Goal: Information Seeking & Learning: Learn about a topic

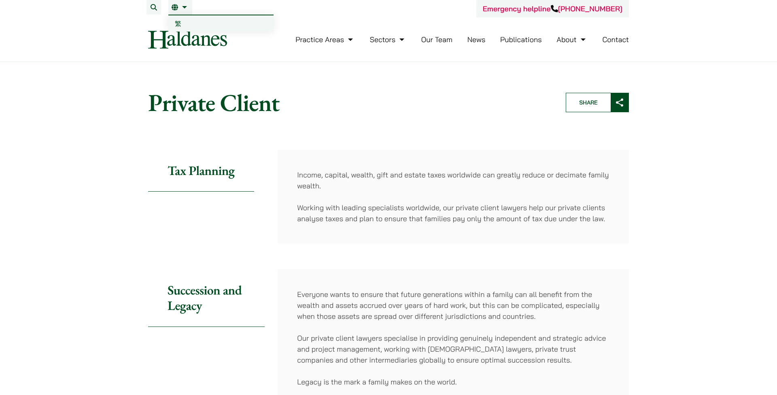
click at [181, 11] on li "EN 繁" at bounding box center [180, 7] width 24 height 15
click at [182, 19] on link "繁" at bounding box center [220, 23] width 105 height 16
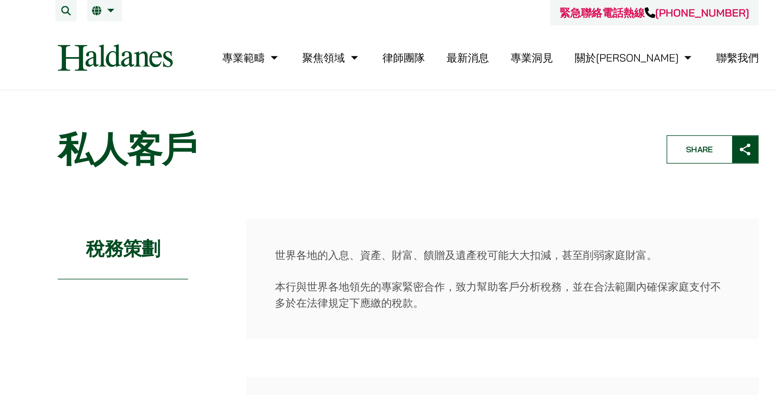
click at [371, 44] on li "律師團隊" at bounding box center [385, 39] width 29 height 17
click at [371, 42] on link "律師團隊" at bounding box center [385, 39] width 29 height 9
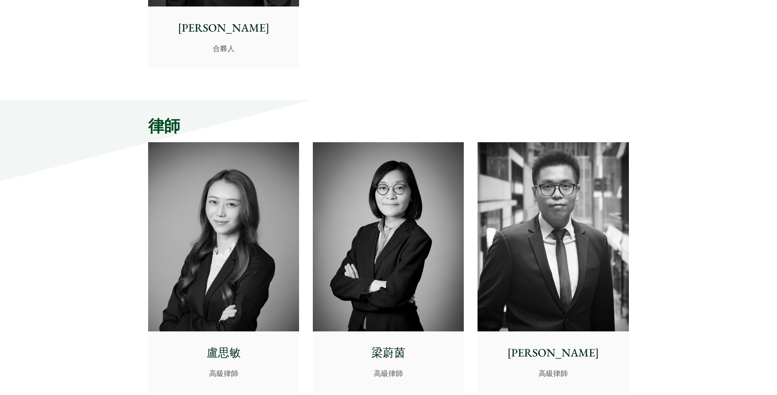
scroll to position [2001, 0]
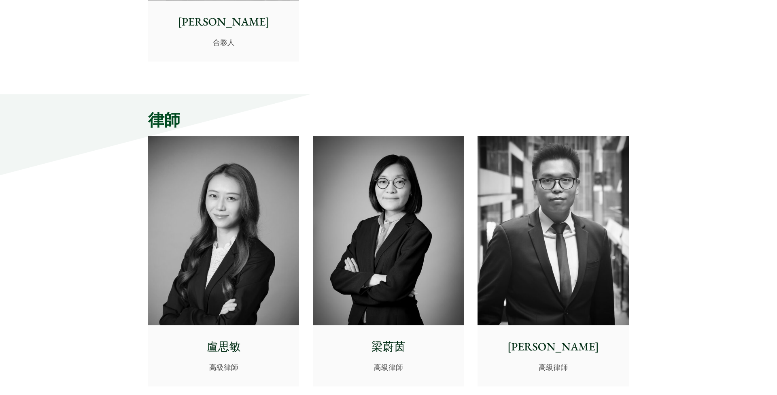
click at [232, 228] on img at bounding box center [223, 230] width 151 height 189
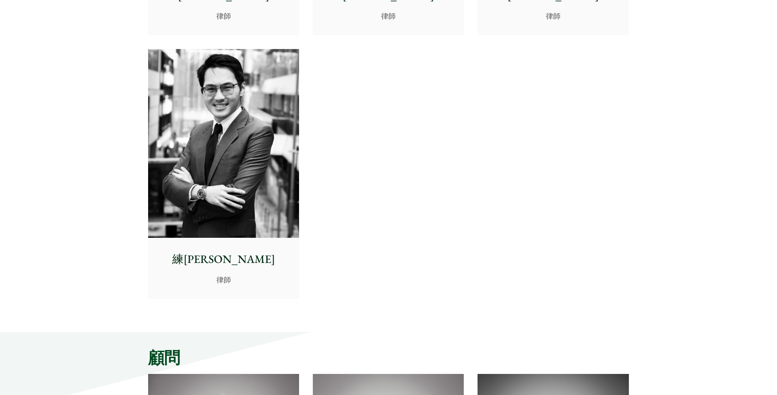
scroll to position [3407, 0]
click at [245, 162] on img at bounding box center [223, 143] width 151 height 189
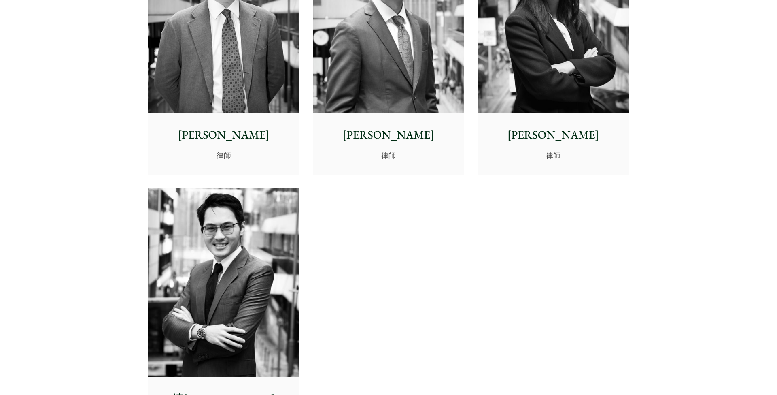
scroll to position [3155, 0]
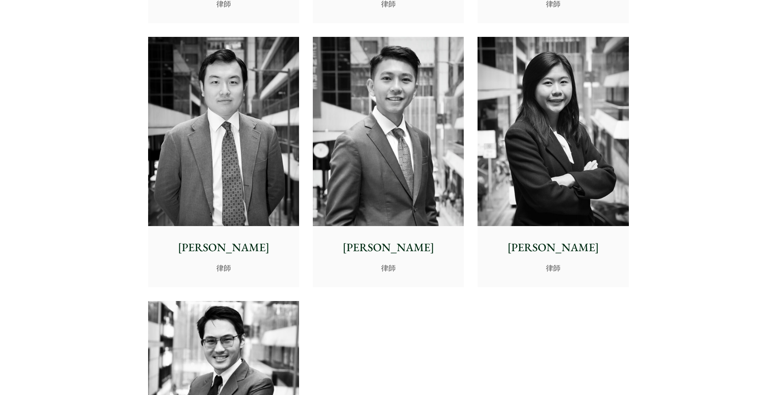
click at [571, 186] on img at bounding box center [553, 131] width 151 height 189
click at [390, 172] on img at bounding box center [388, 131] width 151 height 189
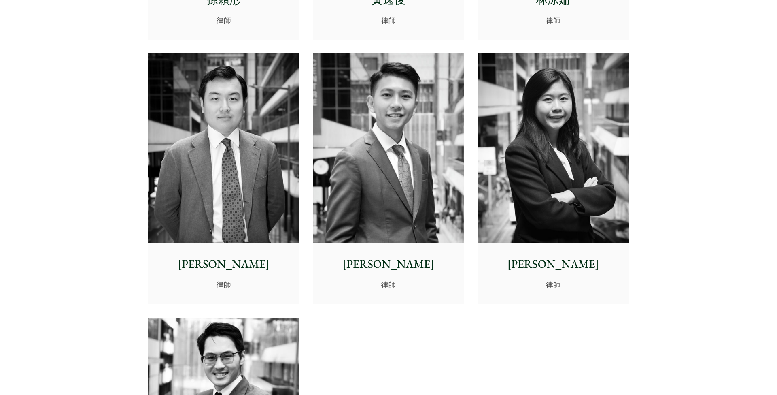
scroll to position [3136, 0]
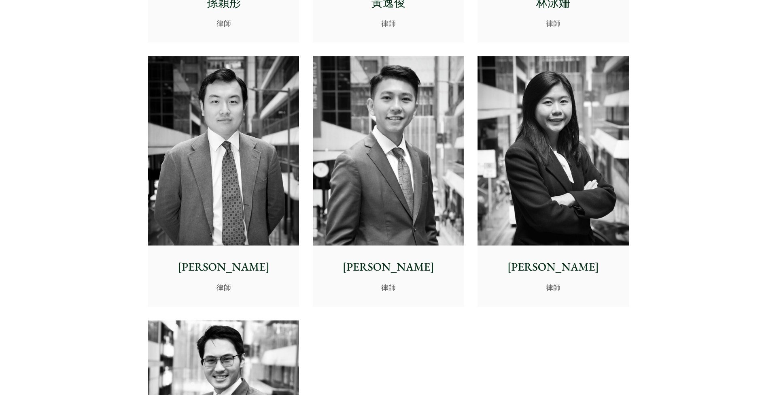
click at [240, 188] on img at bounding box center [223, 150] width 151 height 189
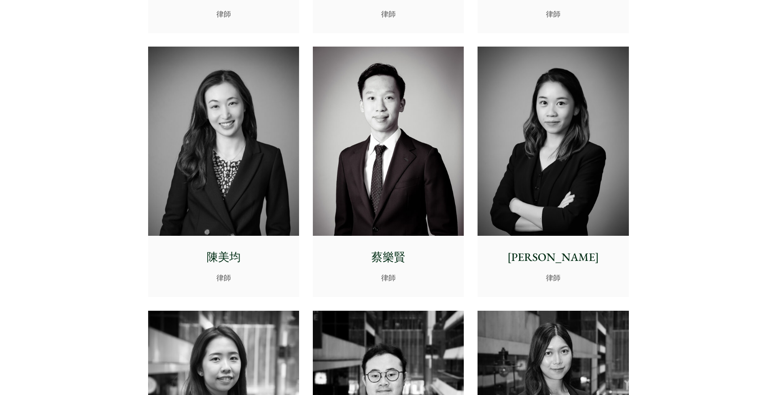
scroll to position [2615, 0]
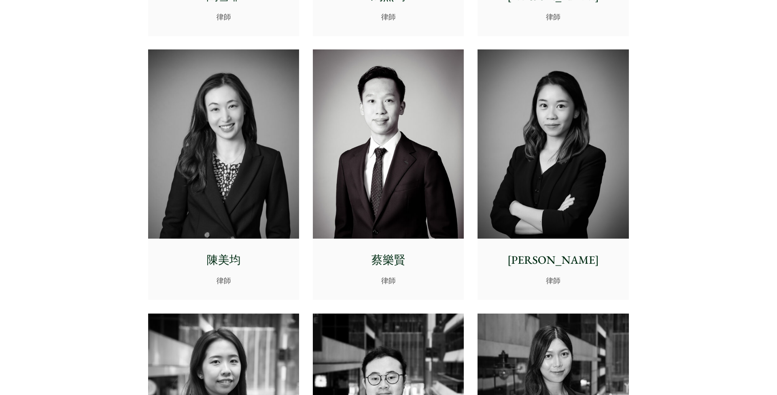
click at [399, 189] on img at bounding box center [388, 143] width 151 height 189
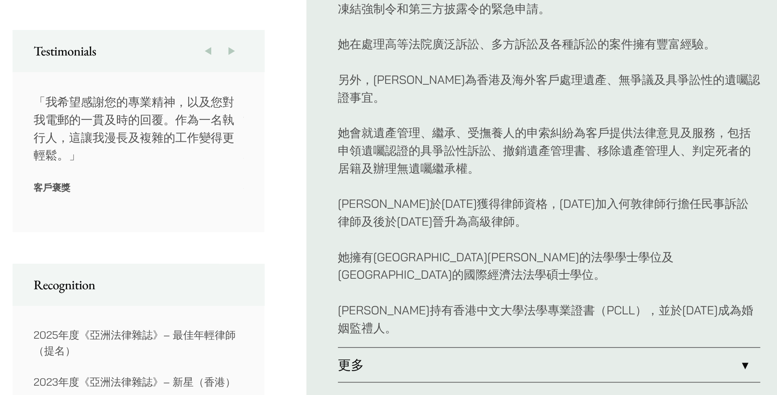
scroll to position [313, 0]
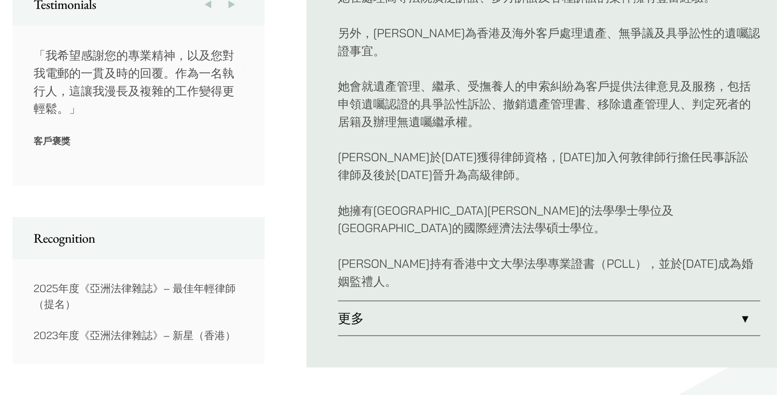
click at [349, 337] on link "更多" at bounding box center [479, 347] width 261 height 21
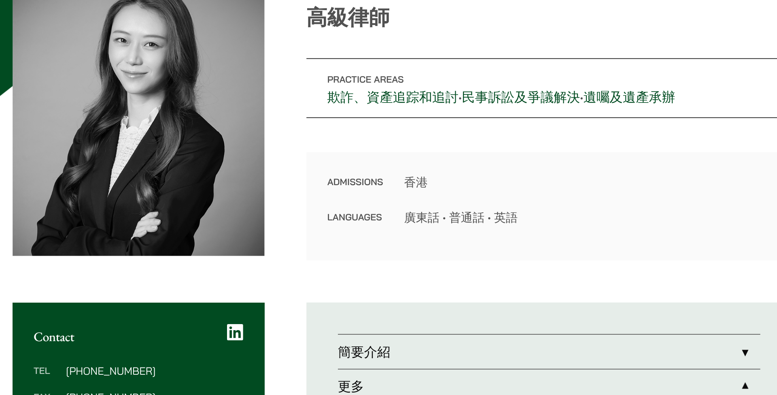
scroll to position [107, 0]
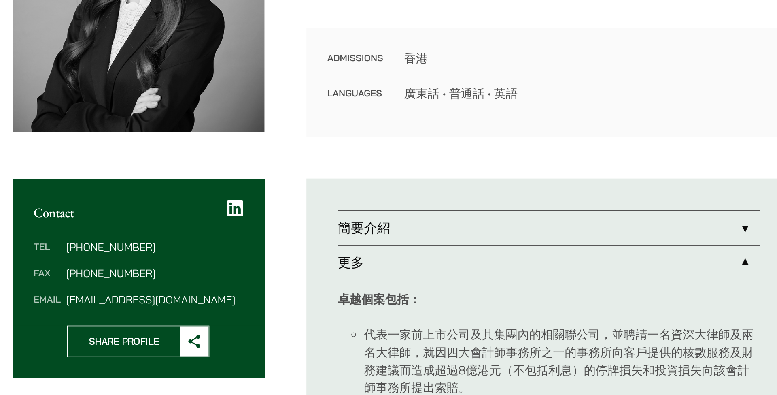
click at [349, 224] on link "簡要介紹" at bounding box center [479, 234] width 261 height 21
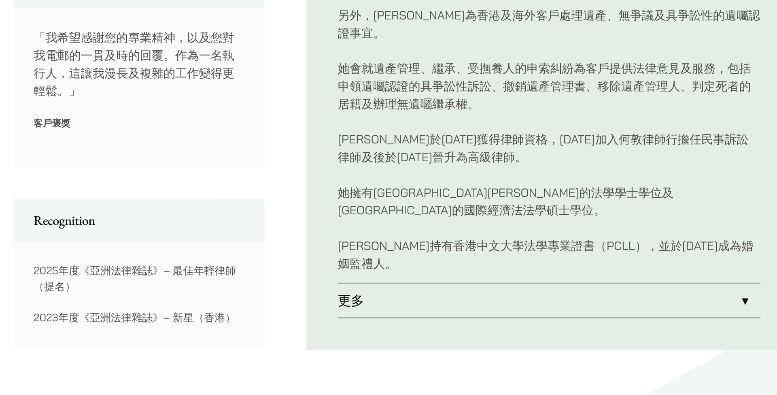
scroll to position [373, 0]
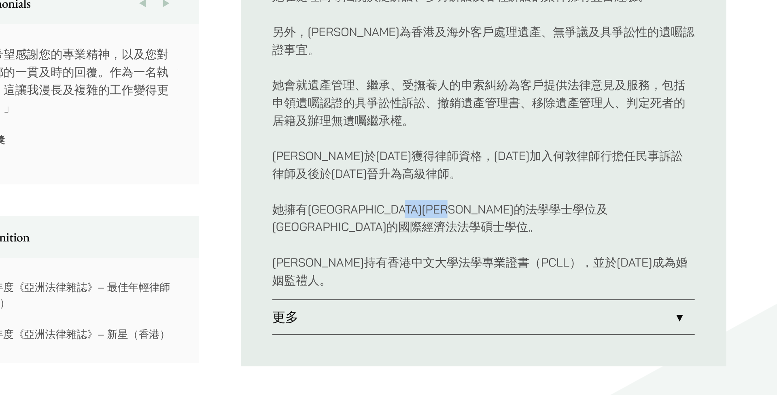
drag, startPoint x: 292, startPoint y: 120, endPoint x: 344, endPoint y: 120, distance: 52.2
click at [349, 215] on p "她擁有埃克塞特大學的法學學士學位及香港中文大學的國際經濟法法學碩士學位。" at bounding box center [479, 226] width 261 height 22
copy p "香港中文大學的"
click at [349, 215] on p "她擁有埃克塞特大學的法學學士學位及香港中文大學的國際經濟法法學碩士學位。" at bounding box center [479, 226] width 261 height 22
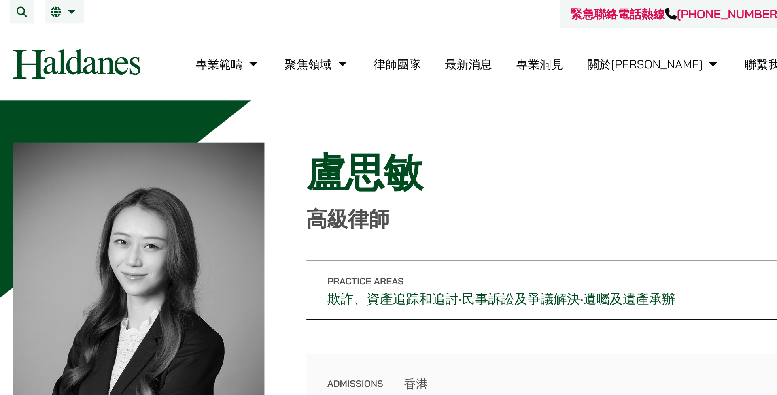
scroll to position [0, 0]
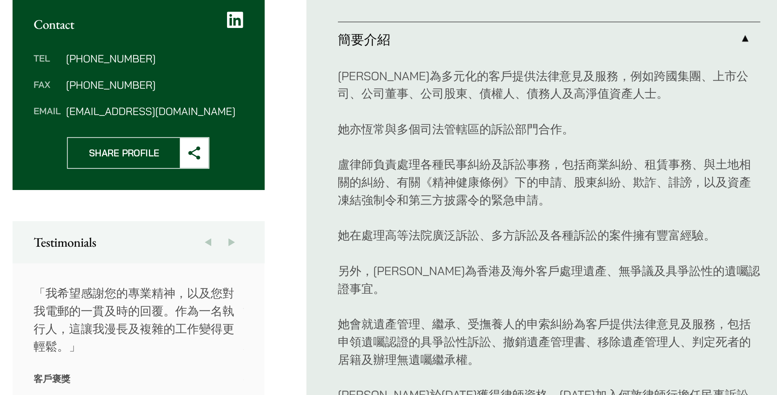
scroll to position [310, 0]
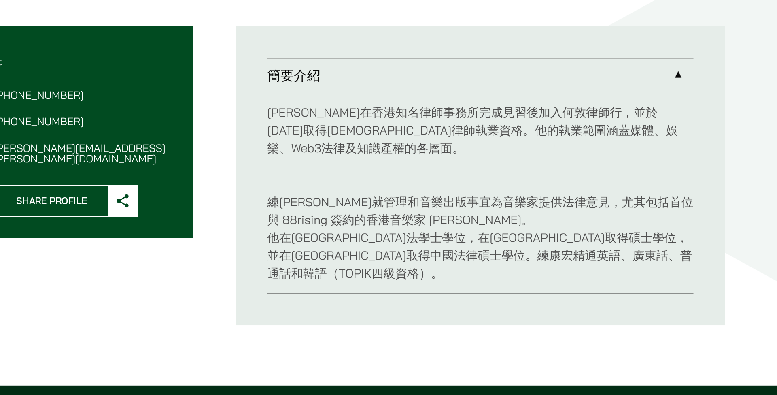
scroll to position [164, 0]
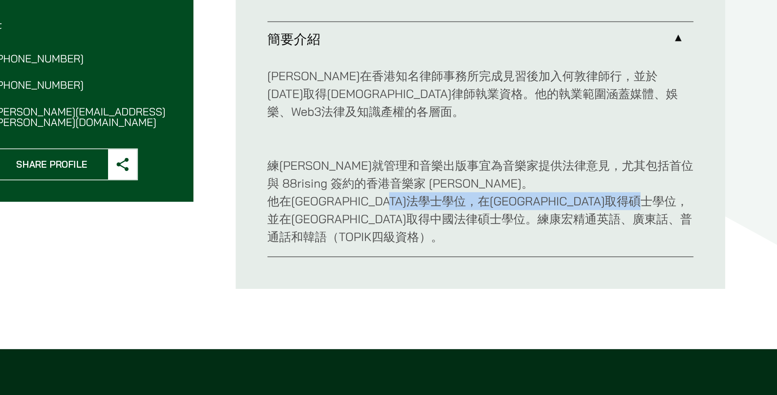
drag, startPoint x: 280, startPoint y: 123, endPoint x: 242, endPoint y: 133, distance: 39.8
click at [349, 238] on p "練康宏就管理和音樂出版事宜為音樂家提供法律意見，尤其包括首位與 88rising 簽約的香港音樂家 Derek Dali。 他在雷丁大學取得法學士學位，在哥倫…" at bounding box center [479, 271] width 261 height 66
copy p "倫比亞大學取得碩士學位，並在清華大學取得中國法律碩士學位。練"
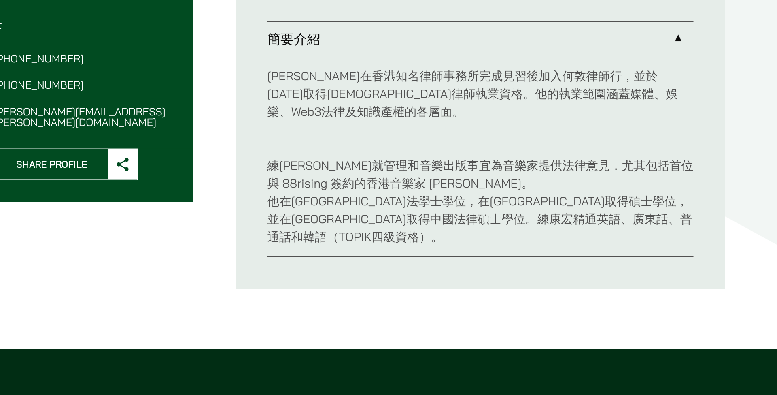
click at [349, 238] on p "練康宏就管理和音樂出版事宜為音樂家提供法律意見，尤其包括首位與 88rising 簽約的香港音樂家 Derek Dali。 他在雷丁大學取得法學士學位，在哥倫…" at bounding box center [479, 271] width 261 height 66
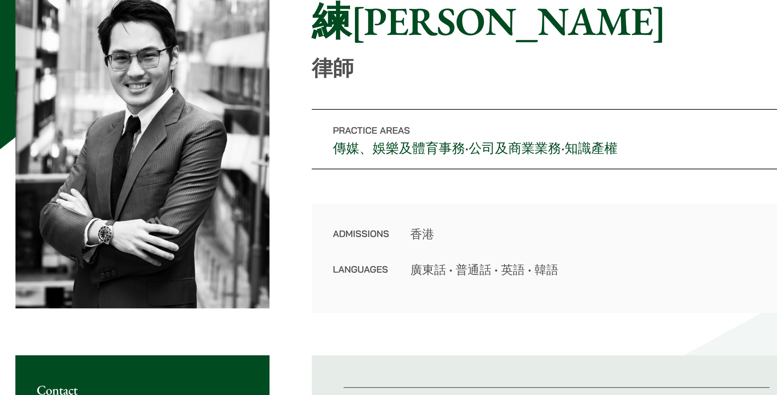
scroll to position [90, 0]
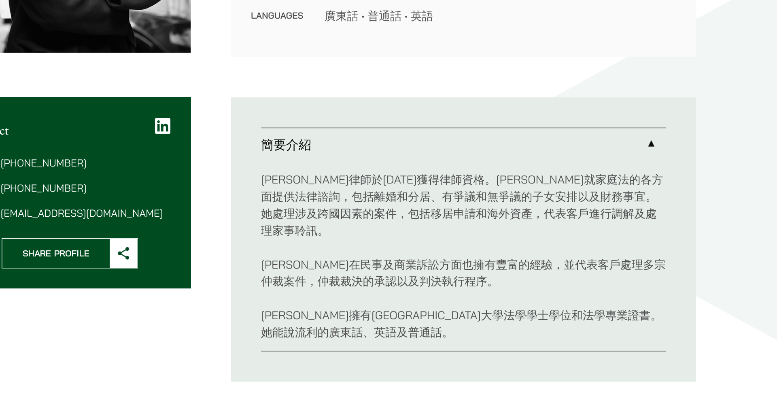
scroll to position [109, 0]
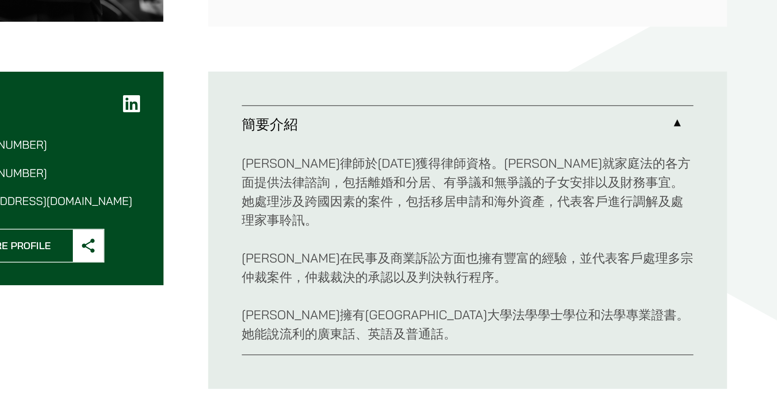
click at [330, 109] on div "Admissions 香港 Languages 廣東話 • 普通話 • 英語" at bounding box center [480, 142] width 300 height 67
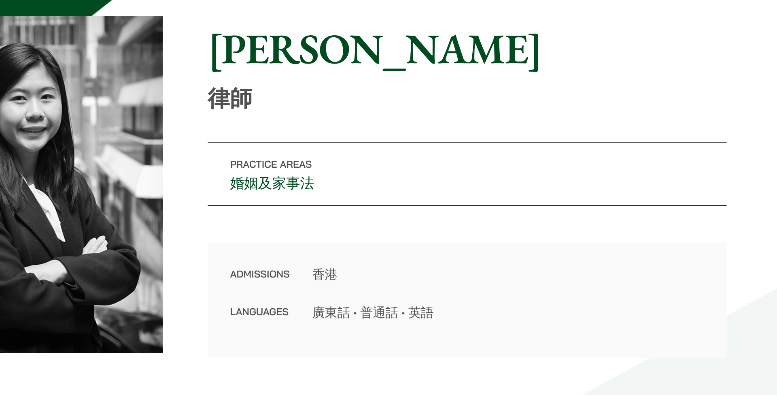
scroll to position [76, 0]
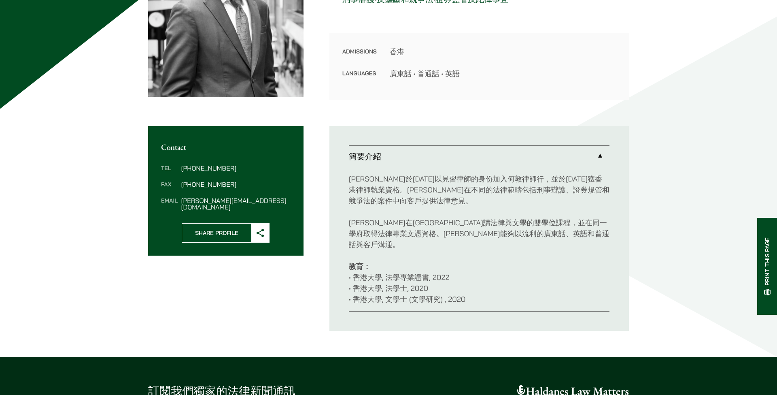
scroll to position [120, 0]
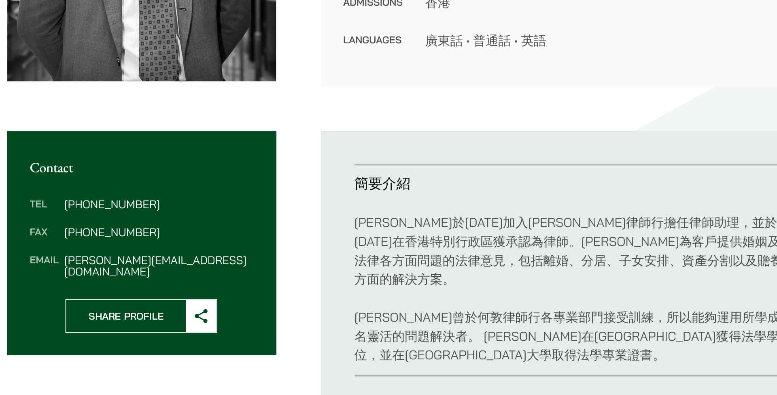
scroll to position [91, 0]
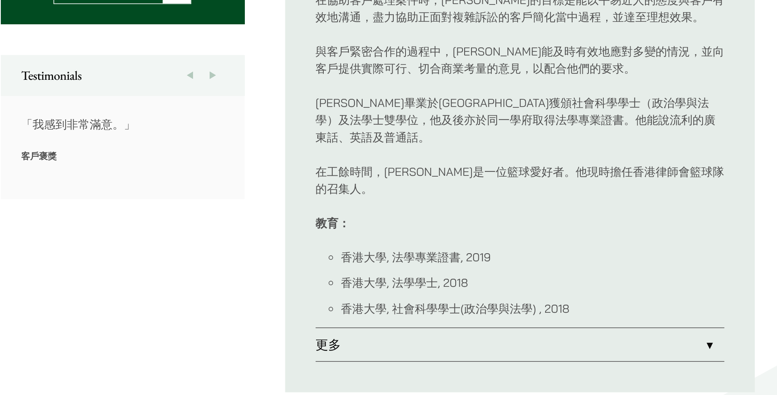
scroll to position [312, 0]
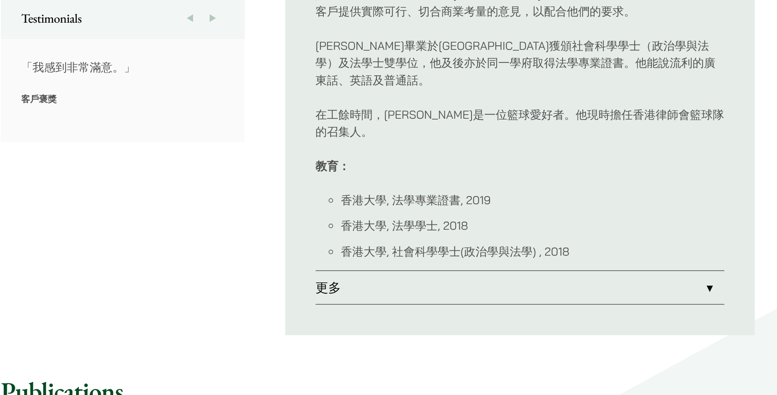
click at [349, 316] on link "更多" at bounding box center [479, 326] width 261 height 21
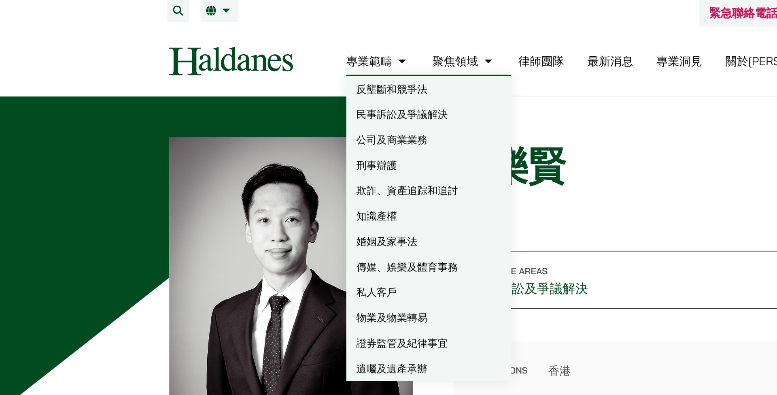
click at [286, 186] on link "私人客戶" at bounding box center [313, 187] width 105 height 16
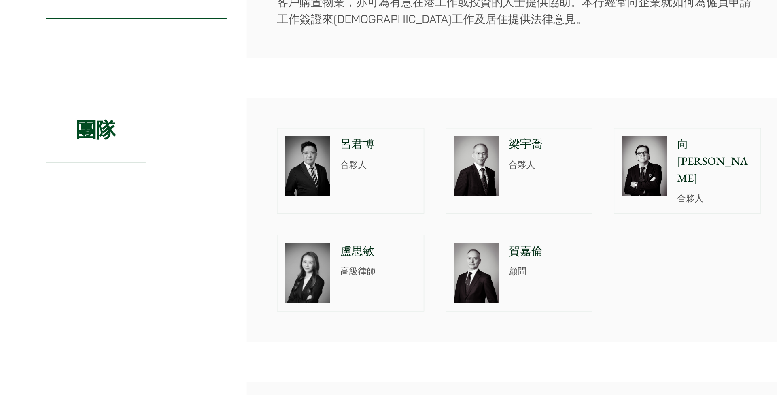
scroll to position [330, 0]
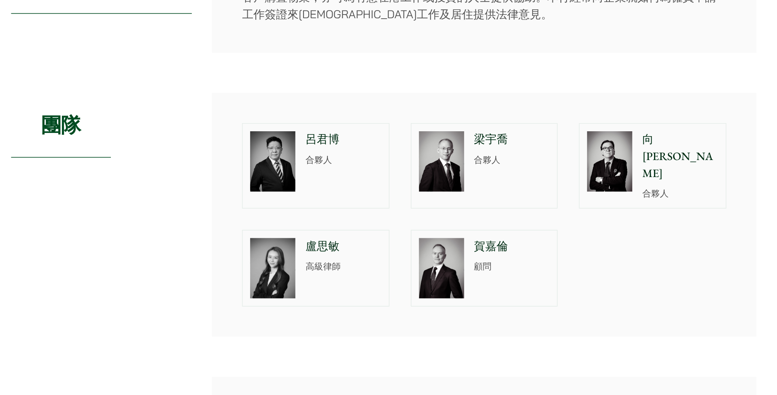
click at [338, 225] on p "呂君博" at bounding box center [362, 230] width 49 height 11
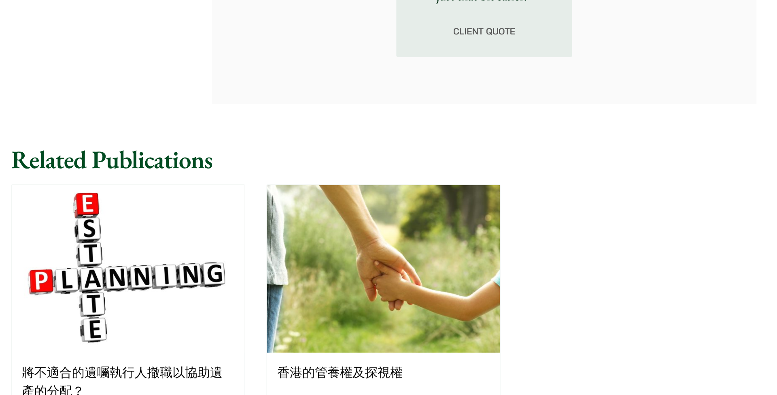
scroll to position [718, 0]
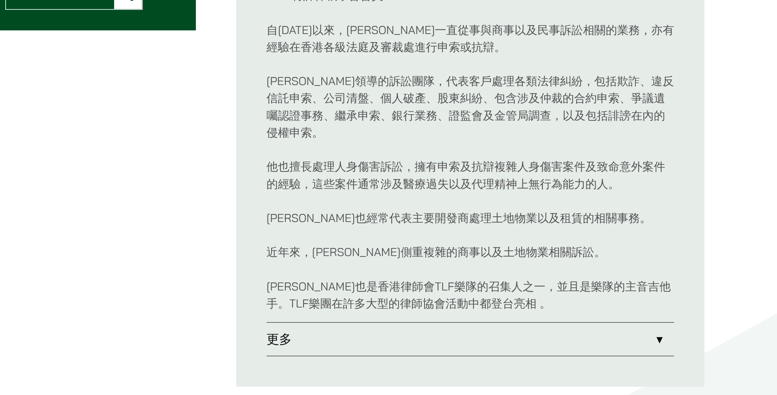
scroll to position [280, 0]
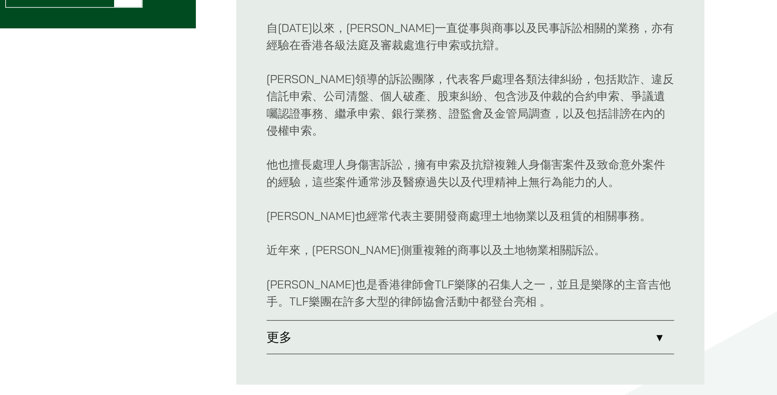
click at [349, 347] on link "更多" at bounding box center [479, 357] width 261 height 21
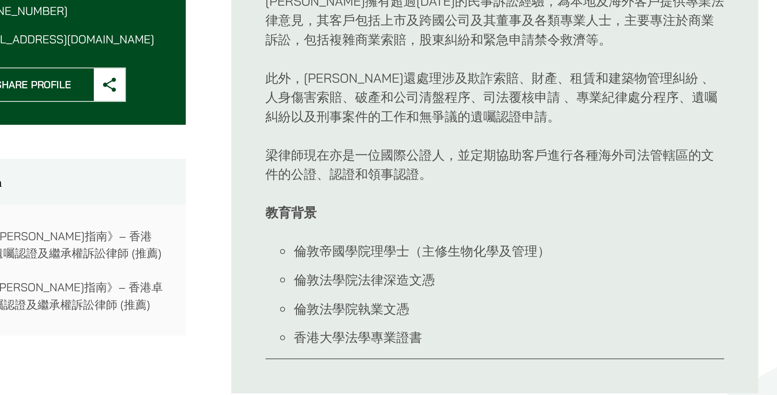
scroll to position [195, 0]
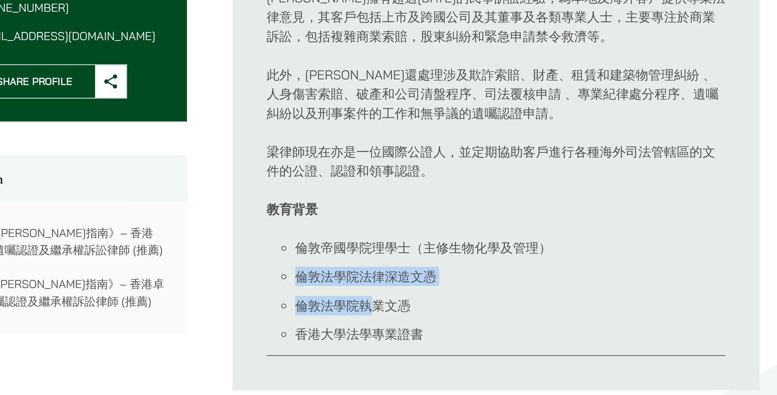
drag, startPoint x: 171, startPoint y: 158, endPoint x: 213, endPoint y: 170, distance: 43.9
click at [349, 306] on ul "倫敦帝國學院理學士（主修生物化學及管理） 倫敦法學院法律深造文憑 倫敦法學院執業文憑 香港大學法學專業證書" at bounding box center [479, 336] width 261 height 60
copy ul "倫敦法學院法律深造文憑 倫敦法學院執"
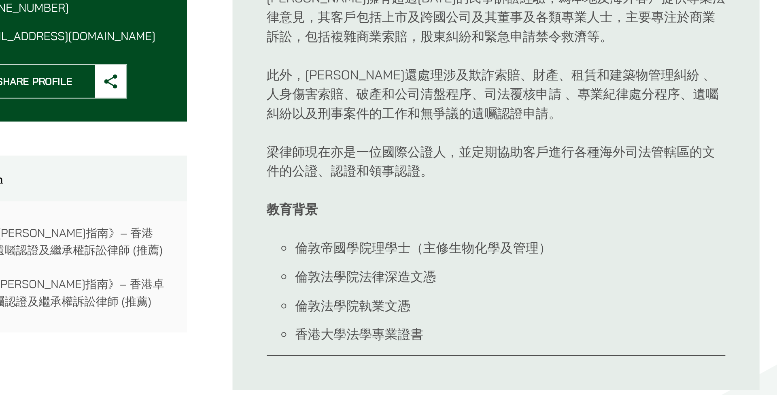
click at [349, 306] on ul "倫敦帝國學院理學士（主修生物化學及管理） 倫敦法學院法律深造文憑 倫敦法學院執業文憑 香港大學法學專業證書" at bounding box center [479, 336] width 261 height 60
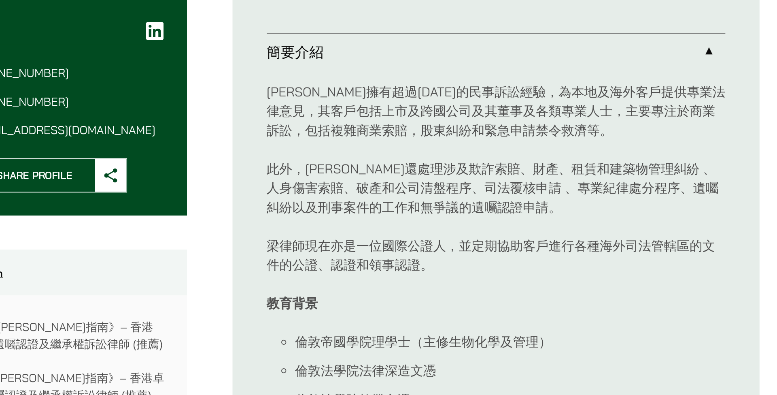
scroll to position [307, 0]
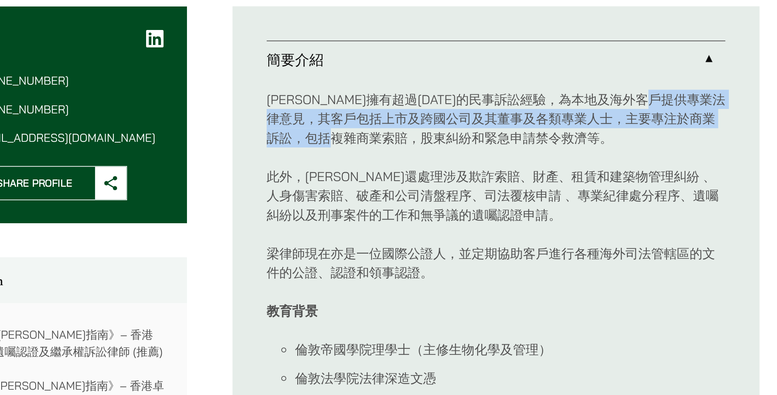
drag, startPoint x: 172, startPoint y: 66, endPoint x: 261, endPoint y: 72, distance: 89.3
click at [349, 72] on p "[PERSON_NAME]擁有超過[DATE]的民事訴訟經驗，為本地及海外客戶提供專業法律意見，其客戶包括上市及跨國公司及其董事及各類專業人士，主要專注於商業…" at bounding box center [479, 67] width 261 height 33
copy p "客戶包括上市及跨國公司及其董事及各類專業人士，主要專注於商業訴訟，包括複雜商業索賠，股東糾紛"
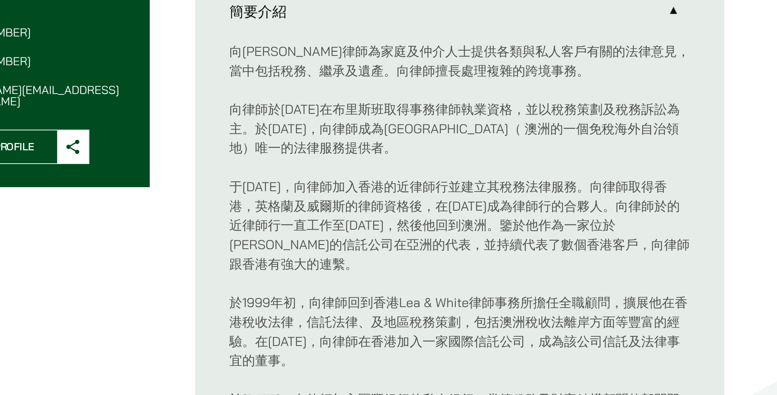
scroll to position [177, 0]
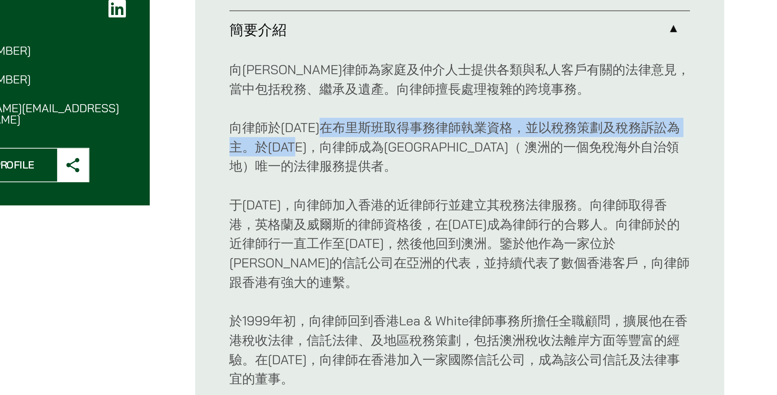
drag, startPoint x: 187, startPoint y: 73, endPoint x: 174, endPoint y: 77, distance: 14.1
click at [349, 214] on p "向律師於1980年在布里斯班取得事務律師執業資格，並以稅務策劃及稅務訴訟為主。於1984年，向律師成為諾福克島（ 澳洲的一個免稅海外自治領地）唯一的法律服務提…" at bounding box center [479, 230] width 261 height 33
copy p "布里斯班取得事務律師執業資格，並以稅務策劃及稅務訴訟為主。於1984年"
click at [349, 214] on p "向律師於1980年在布里斯班取得事務律師執業資格，並以稅務策劃及稅務訴訟為主。於1984年，向律師成為諾福克島（ 澳洲的一個免稅海外自治領地）唯一的法律服務提…" at bounding box center [479, 230] width 261 height 33
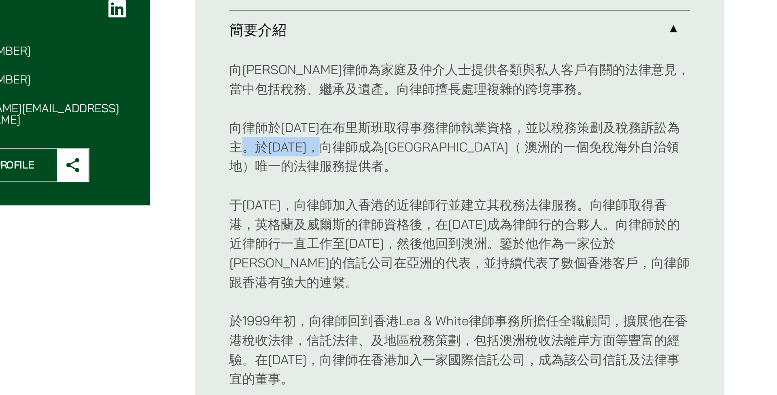
drag, startPoint x: 142, startPoint y: 81, endPoint x: 195, endPoint y: 83, distance: 53.5
click at [349, 214] on p "向律師於1980年在布里斯班取得事務律師執業資格，並以稅務策劃及稅務訴訟為主。於1984年，向律師成為諾福克島（ 澳洲的一個免稅海外自治領地）唯一的法律服務提…" at bounding box center [479, 230] width 261 height 33
copy p "於1984年，向律"
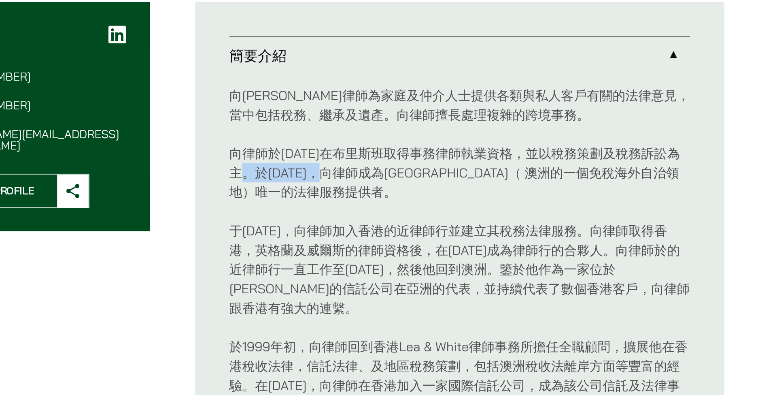
click at [349, 214] on p "向律師於1980年在布里斯班取得事務律師執業資格，並以稅務策劃及稅務訴訟為主。於1984年，向律師成為諾福克島（ 澳洲的一個免稅海外自治領地）唯一的法律服務提…" at bounding box center [479, 230] width 261 height 33
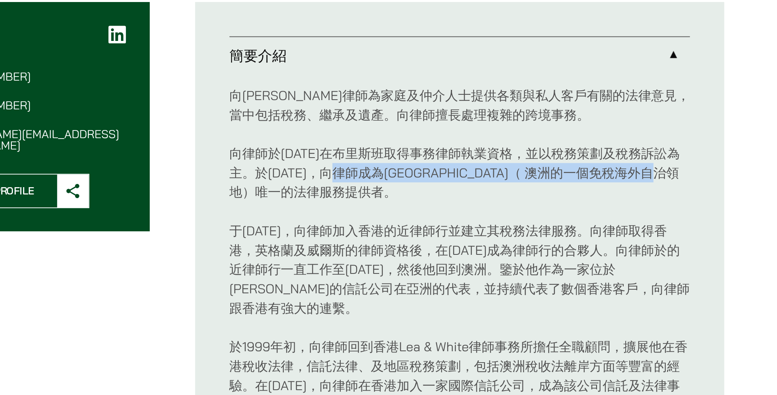
drag, startPoint x: 207, startPoint y: 100, endPoint x: 258, endPoint y: 104, distance: 51.7
click at [349, 214] on p "向律師於1980年在布里斯班取得事務律師執業資格，並以稅務策劃及稅務訴訟為主。於1984年，向律師成為諾福克島（ 澳洲的一個免稅海外自治領地）唯一的法律服務提…" at bounding box center [479, 230] width 261 height 33
copy p "成為諾福克島（ 澳洲的一個免稅海外自治領地）唯一的法律服務提供者。"
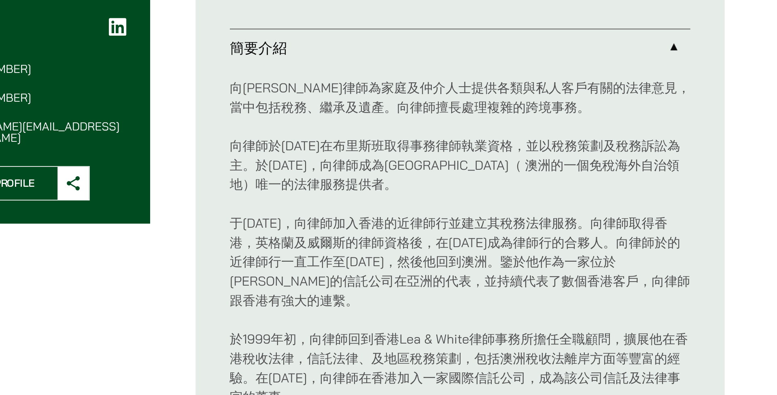
click at [349, 258] on p "于1987年，向律師加入香港的近律師行並建立其稅務法律服務。向律師取得香港，英格蘭及威爾斯的律師資格後，在1990年成為律師行的合夥人。向律師於的近律師行一直…" at bounding box center [479, 285] width 261 height 55
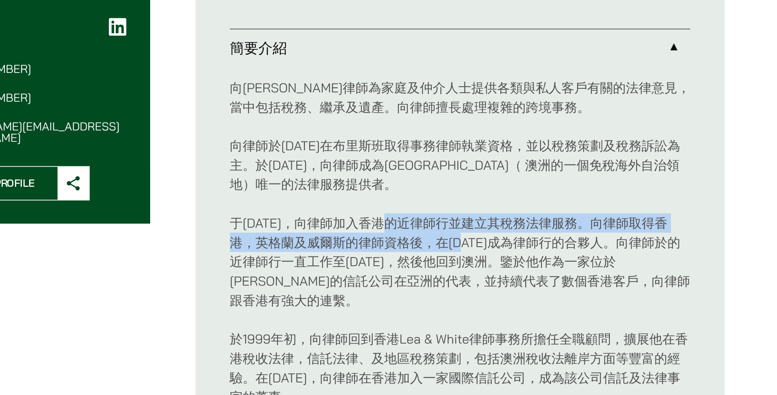
drag, startPoint x: 226, startPoint y: 124, endPoint x: 264, endPoint y: 131, distance: 38.8
click at [349, 258] on p "于1987年，向律師加入香港的近律師行並建立其稅務法律服務。向律師取得香港，英格蘭及威爾斯的律師資格後，在1990年成為律師行的合夥人。向律師於的近律師行一直…" at bounding box center [479, 285] width 261 height 55
copy p "近律師行並建立其稅務法律服務。向律師取得香港，英格蘭及威爾斯的律師資格後，在199"
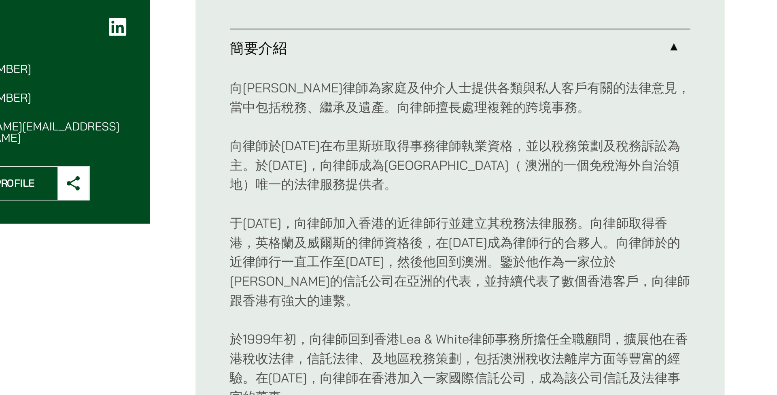
click at [349, 258] on p "于1987年，向律師加入香港的近律師行並建立其稅務法律服務。向律師取得香港，英格蘭及威爾斯的律師資格後，在1990年成為律師行的合夥人。向律師於的近律師行一直…" at bounding box center [479, 285] width 261 height 55
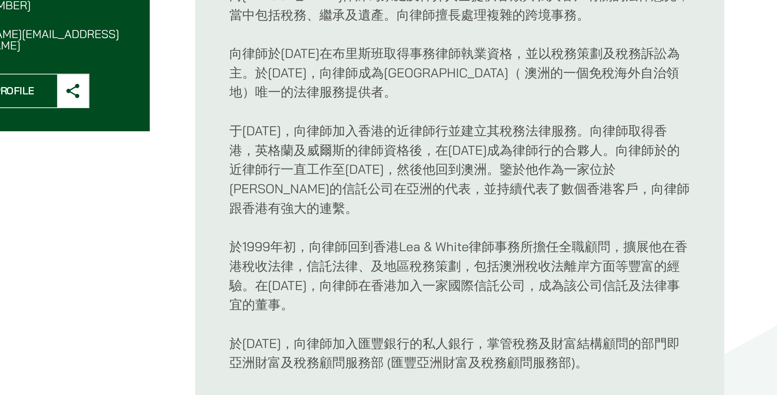
scroll to position [196, 0]
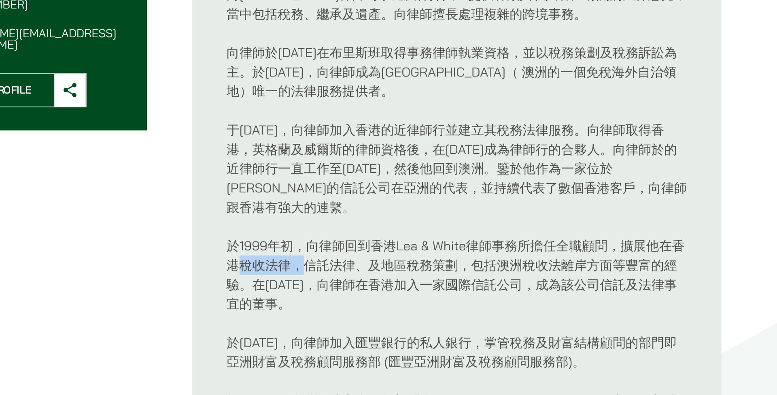
drag, startPoint x: 138, startPoint y: 140, endPoint x: 169, endPoint y: 141, distance: 31.2
click at [349, 305] on p "於1999年初，向律師回到香港Lea & White律師事務所擔任全職顧問，擴展他在香港稅收法律，信託法律、及地區稅務策劃，包括澳洲稅收法離岸方面等豐富的經驗…" at bounding box center [479, 327] width 261 height 44
copy p "稅收法律，"
click at [349, 305] on p "於1999年初，向律師回到香港Lea & White律師事務所擔任全職顧問，擴展他在香港稅收法律，信託法律、及地區稅務策劃，包括澳洲稅收法離岸方面等豐富的經驗…" at bounding box center [479, 327] width 261 height 44
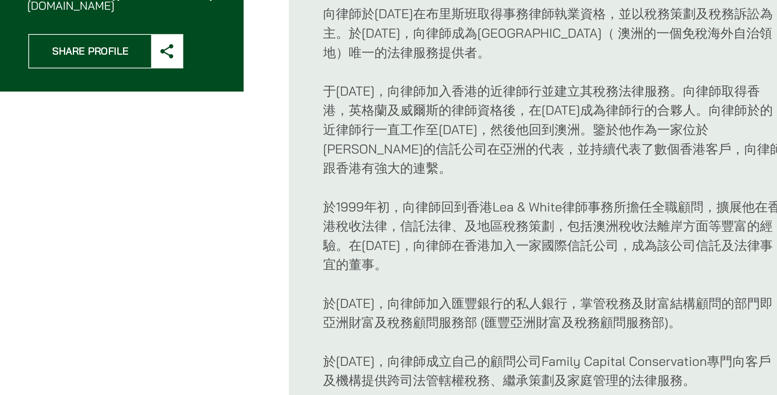
scroll to position [221, 0]
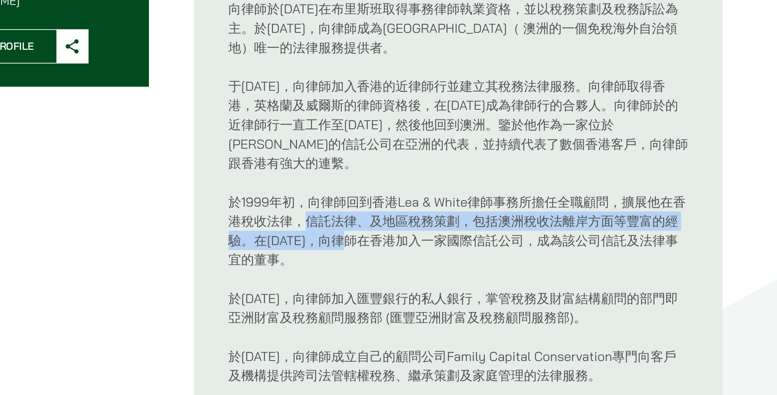
drag, startPoint x: 174, startPoint y: 113, endPoint x: 198, endPoint y: 121, distance: 25.4
click at [349, 280] on p "於1999年初，向律師回到香港Lea & White律師事務所擔任全職顧問，擴展他在香港稅收法律，信託法律、及地區稅務策劃，包括澳洲稅收法離岸方面等豐富的經驗…" at bounding box center [479, 302] width 261 height 44
copy p "信託法律、及地區稅務策劃，包括澳洲稅收法離岸方面等豐富的經驗。在2000年10月，"
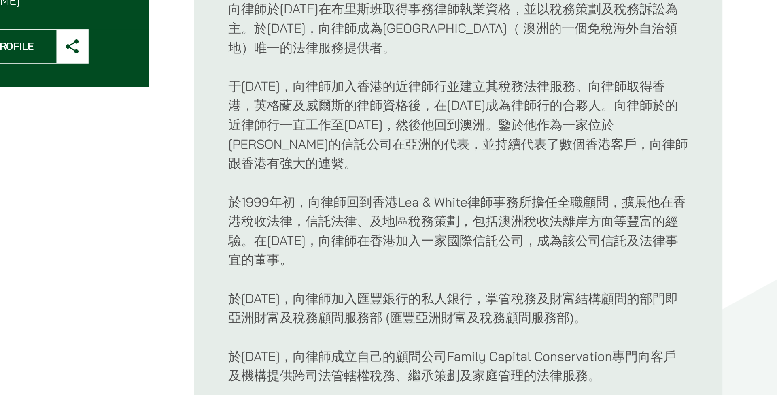
click at [349, 334] on p "於2002年12月，向律師加入匯豐銀行的私人銀行，掌管稅務及財富結構顧問的部門即亞洲財富及稅務顧問服務部 (匯豐亞洲財富及稅務顧問服務部)。" at bounding box center [479, 345] width 261 height 22
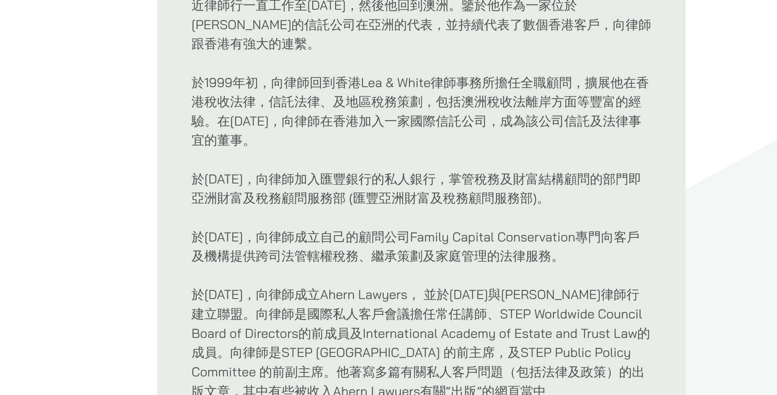
scroll to position [289, 0]
drag, startPoint x: 132, startPoint y: 167, endPoint x: 202, endPoint y: 170, distance: 70.9
click at [349, 332] on p "於2016年2月，向律師成立Ahern Lawyers， 並於2017年4月與何敦律師行建立聯盟。向律師是國際私人客戶會議擔任常任講師、STEP Worldw…" at bounding box center [479, 370] width 261 height 77
copy p "律師是國際私人客戶會"
click at [349, 332] on p "於2016年2月，向律師成立Ahern Lawyers， 並於2017年4月與何敦律師行建立聯盟。向律師是國際私人客戶會議擔任常任講師、STEP Worldw…" at bounding box center [479, 370] width 261 height 77
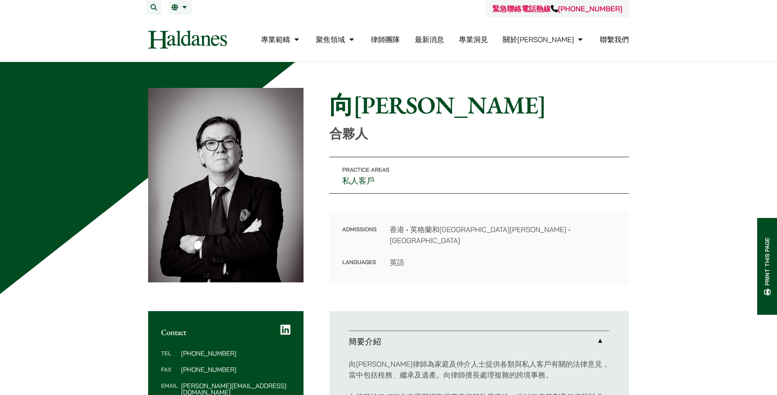
scroll to position [0, 0]
click at [186, 21] on link "EN" at bounding box center [220, 23] width 105 height 16
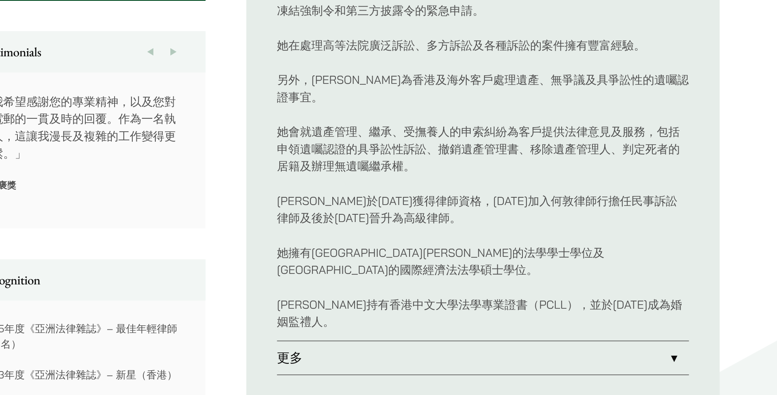
scroll to position [306, 0]
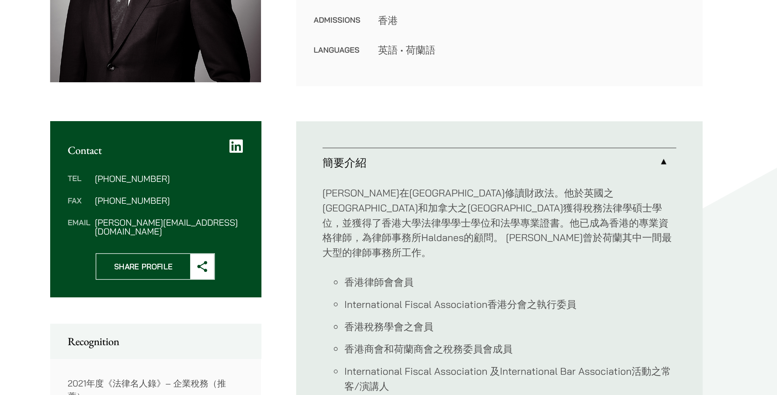
scroll to position [123, 0]
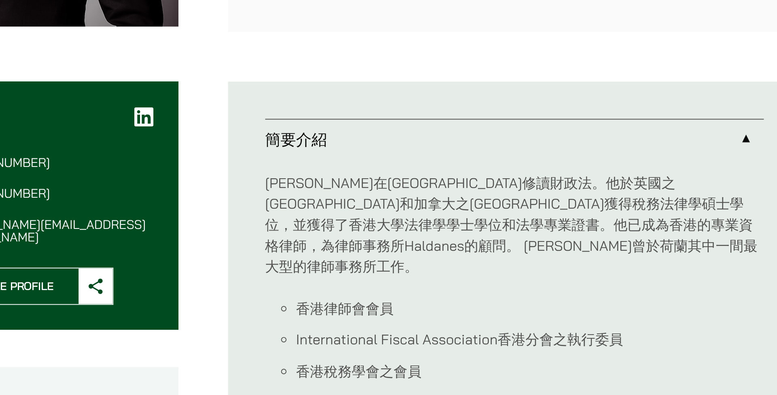
click at [349, 235] on p "[PERSON_NAME]在[GEOGRAPHIC_DATA]修讀財政法。他於英國之[GEOGRAPHIC_DATA]和加拿大之[GEOGRAPHIC_DAT…" at bounding box center [479, 262] width 261 height 55
copy p "[GEOGRAPHIC_DATA]"
click at [349, 229] on div "賀嘉倫在荷蘭之University of Groningen修讀財政法。他於英國之University of London和加拿大之Queens Univer…" at bounding box center [479, 336] width 261 height 215
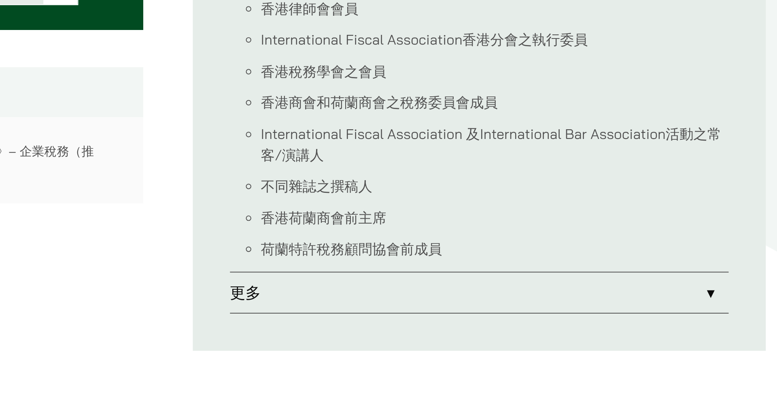
scroll to position [245, 0]
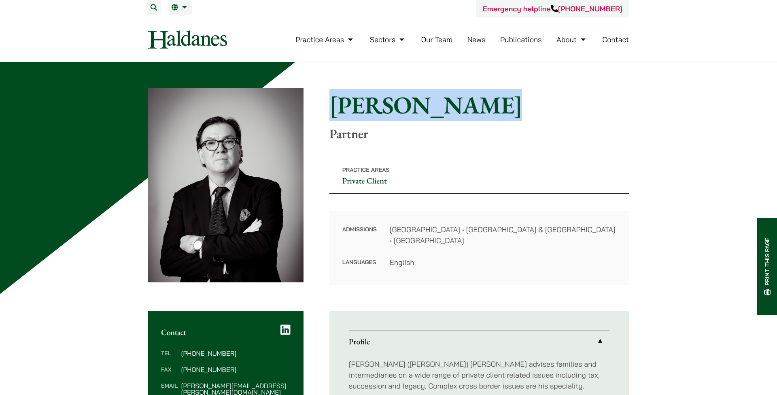
drag, startPoint x: 332, startPoint y: 105, endPoint x: 475, endPoint y: 107, distance: 143.0
click at [475, 107] on h1 "[PERSON_NAME]" at bounding box center [480, 104] width 300 height 29
copy h1 "[PERSON_NAME]"
